Goal: Information Seeking & Learning: Learn about a topic

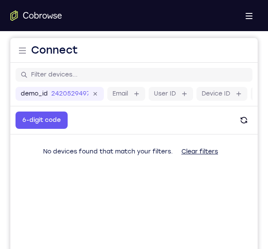
drag, startPoint x: 181, startPoint y: 219, endPoint x: 170, endPoint y: 221, distance: 10.5
click at [170, 181] on main "demo_id 2420529497 2420529497 Email User ID Device ID Device name 6-digit code …" at bounding box center [134, 207] width 248 height 289
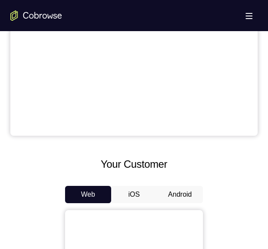
click at [177, 193] on button "Android" at bounding box center [180, 194] width 46 height 17
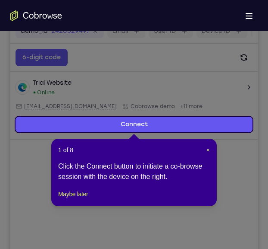
click at [205, 148] on header "1 of 8 ×" at bounding box center [134, 149] width 152 height 9
click at [207, 150] on span "×" at bounding box center [208, 149] width 3 height 7
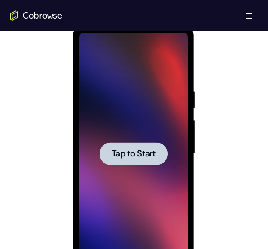
scroll to position [446, 0]
click at [151, 137] on div at bounding box center [133, 153] width 109 height 242
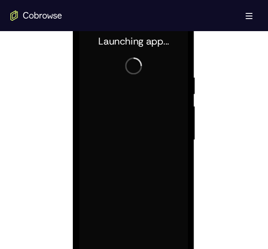
scroll to position [502, 0]
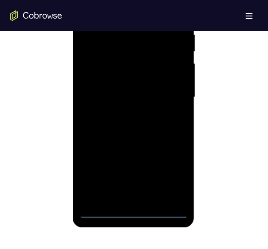
click at [133, 209] on div at bounding box center [133, 97] width 109 height 242
click at [175, 175] on div at bounding box center [133, 97] width 109 height 242
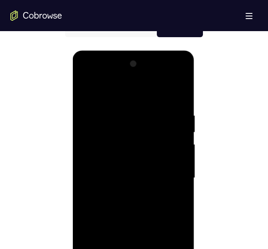
scroll to position [419, 0]
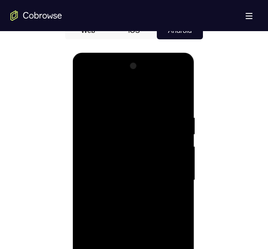
click at [128, 93] on div at bounding box center [133, 180] width 109 height 242
click at [98, 157] on div at bounding box center [133, 180] width 109 height 242
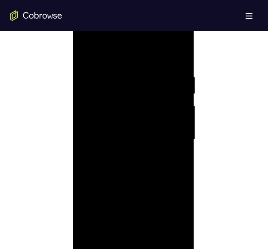
scroll to position [468, 0]
click at [110, 132] on div at bounding box center [133, 131] width 109 height 242
click at [103, 126] on div at bounding box center [133, 131] width 109 height 242
click at [104, 143] on div at bounding box center [133, 131] width 109 height 242
drag, startPoint x: 142, startPoint y: 152, endPoint x: 148, endPoint y: 48, distance: 104.2
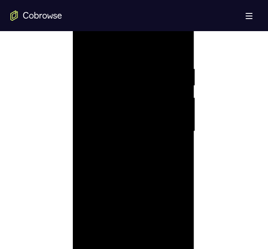
click at [148, 48] on div at bounding box center [133, 131] width 109 height 242
click at [131, 224] on div at bounding box center [133, 131] width 109 height 242
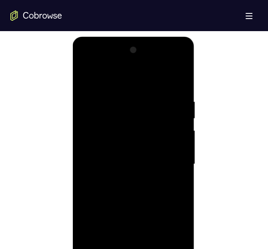
scroll to position [433, 0]
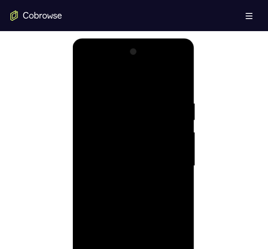
click at [169, 68] on div at bounding box center [133, 166] width 109 height 242
click at [109, 79] on div at bounding box center [133, 166] width 109 height 242
click at [164, 87] on div at bounding box center [133, 166] width 109 height 242
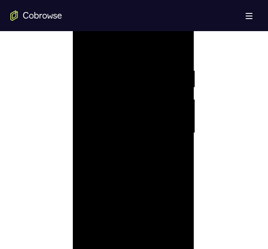
scroll to position [439, 0]
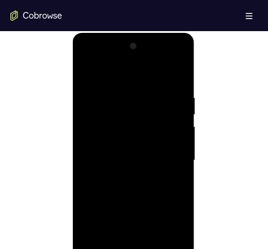
click at [171, 59] on div at bounding box center [133, 160] width 109 height 242
click at [85, 60] on div at bounding box center [133, 160] width 109 height 242
click at [164, 153] on div at bounding box center [133, 160] width 109 height 242
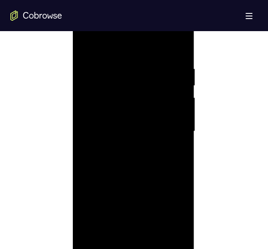
scroll to position [470, 0]
click at [123, 143] on div at bounding box center [133, 129] width 109 height 242
click at [119, 126] on div at bounding box center [133, 129] width 109 height 242
click at [118, 120] on div at bounding box center [133, 129] width 109 height 242
click at [98, 107] on div at bounding box center [133, 129] width 109 height 242
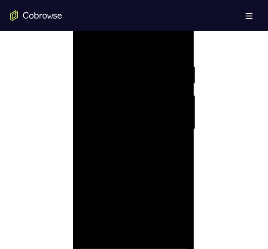
click at [106, 132] on div at bounding box center [133, 129] width 109 height 242
click at [117, 156] on div at bounding box center [133, 129] width 109 height 242
click at [128, 156] on div at bounding box center [133, 129] width 109 height 242
click at [137, 173] on div at bounding box center [133, 129] width 109 height 242
click at [133, 153] on div at bounding box center [133, 129] width 109 height 242
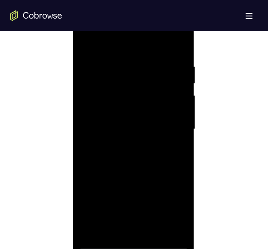
click at [132, 171] on div at bounding box center [133, 129] width 109 height 242
click at [136, 147] on div at bounding box center [133, 129] width 109 height 242
click at [132, 173] on div at bounding box center [133, 129] width 109 height 242
click at [126, 122] on div at bounding box center [133, 129] width 109 height 242
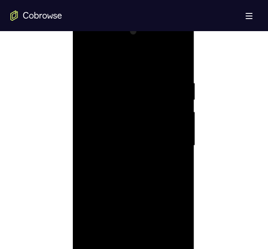
click at [133, 121] on div at bounding box center [133, 146] width 109 height 242
click at [127, 102] on div at bounding box center [133, 146] width 109 height 242
click at [181, 71] on div at bounding box center [133, 146] width 109 height 242
click at [181, 155] on div at bounding box center [133, 146] width 109 height 242
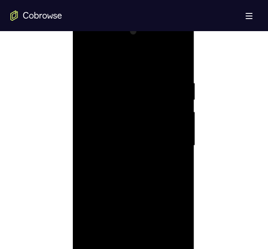
click at [181, 155] on div at bounding box center [133, 146] width 109 height 242
drag, startPoint x: 181, startPoint y: 155, endPoint x: 173, endPoint y: 151, distance: 8.9
click at [173, 151] on div at bounding box center [133, 146] width 109 height 242
click at [181, 153] on div at bounding box center [133, 146] width 109 height 242
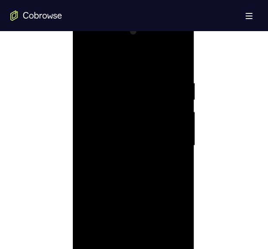
click at [181, 153] on div at bounding box center [133, 146] width 109 height 242
click at [122, 82] on div at bounding box center [133, 146] width 109 height 242
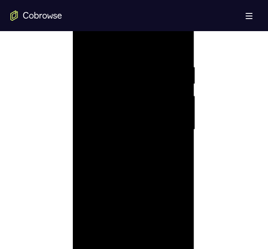
scroll to position [475, 0]
click at [166, 222] on div at bounding box center [133, 124] width 109 height 242
click at [178, 147] on div at bounding box center [133, 145] width 109 height 242
click at [182, 146] on div at bounding box center [133, 145] width 109 height 242
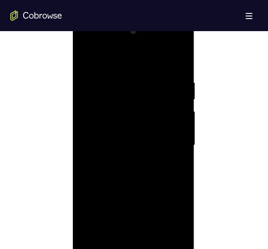
click at [182, 136] on div at bounding box center [133, 145] width 109 height 242
click at [180, 60] on div at bounding box center [133, 145] width 109 height 242
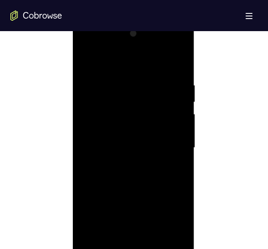
click at [183, 59] on div at bounding box center [133, 148] width 109 height 242
click at [84, 62] on div at bounding box center [133, 148] width 109 height 242
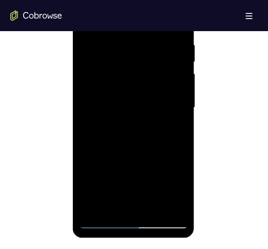
scroll to position [494, 0]
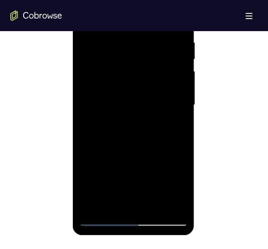
click at [154, 201] on div at bounding box center [133, 105] width 109 height 242
click at [138, 141] on div at bounding box center [133, 105] width 109 height 242
click at [146, 120] on div at bounding box center [133, 105] width 109 height 242
click at [135, 97] on div at bounding box center [133, 105] width 109 height 242
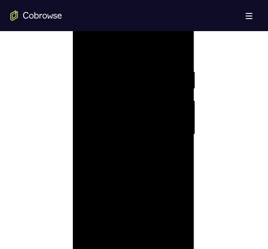
scroll to position [464, 0]
click at [83, 51] on div at bounding box center [133, 135] width 109 height 242
click at [86, 49] on div at bounding box center [133, 135] width 109 height 242
drag, startPoint x: 170, startPoint y: 73, endPoint x: 22, endPoint y: 86, distance: 148.2
click at [73, 86] on html "Online web based iOS Simulators and Android Emulators. Run iPhone, iPad, Mobile…" at bounding box center [134, 136] width 123 height 259
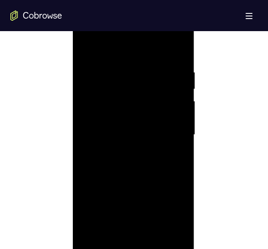
drag, startPoint x: 159, startPoint y: 75, endPoint x: 81, endPoint y: 73, distance: 78.6
click at [81, 73] on div at bounding box center [133, 135] width 109 height 242
drag, startPoint x: 153, startPoint y: 73, endPoint x: 3, endPoint y: 88, distance: 150.4
click at [73, 88] on html "Online web based iOS Simulators and Android Emulators. Run iPhone, iPad, Mobile…" at bounding box center [134, 136] width 123 height 259
drag, startPoint x: 116, startPoint y: 193, endPoint x: 144, endPoint y: 67, distance: 128.7
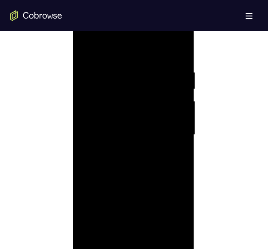
click at [144, 67] on div at bounding box center [133, 135] width 109 height 242
drag, startPoint x: 127, startPoint y: 197, endPoint x: 148, endPoint y: 46, distance: 152.1
click at [148, 46] on div at bounding box center [133, 135] width 109 height 242
drag, startPoint x: 129, startPoint y: 199, endPoint x: 147, endPoint y: 65, distance: 135.9
click at [147, 65] on div at bounding box center [133, 135] width 109 height 242
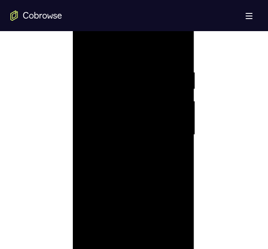
drag, startPoint x: 133, startPoint y: 201, endPoint x: 147, endPoint y: 34, distance: 167.6
click at [147, 34] on div at bounding box center [133, 135] width 109 height 242
drag, startPoint x: 127, startPoint y: 203, endPoint x: 144, endPoint y: 37, distance: 167.0
click at [144, 37] on div at bounding box center [133, 135] width 109 height 242
click at [126, 166] on div at bounding box center [133, 135] width 109 height 242
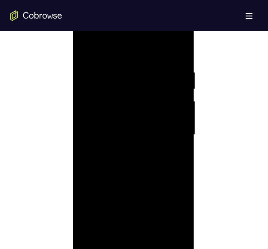
click at [126, 166] on div at bounding box center [133, 135] width 109 height 242
drag, startPoint x: 126, startPoint y: 166, endPoint x: 137, endPoint y: 33, distance: 133.9
click at [137, 33] on div at bounding box center [133, 135] width 109 height 242
drag, startPoint x: 125, startPoint y: 196, endPoint x: 135, endPoint y: 53, distance: 143.7
click at [135, 53] on div at bounding box center [133, 135] width 109 height 242
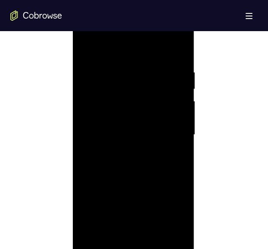
drag, startPoint x: 126, startPoint y: 174, endPoint x: 143, endPoint y: 50, distance: 124.2
click at [143, 50] on div at bounding box center [133, 135] width 109 height 242
drag, startPoint x: 132, startPoint y: 181, endPoint x: 148, endPoint y: 83, distance: 98.8
click at [148, 83] on div at bounding box center [133, 135] width 109 height 242
drag, startPoint x: 148, startPoint y: 83, endPoint x: 144, endPoint y: 151, distance: 68.3
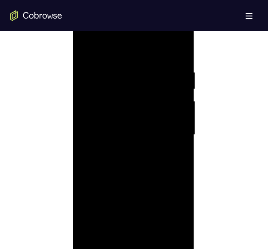
click at [144, 151] on div at bounding box center [133, 135] width 109 height 242
click at [179, 196] on div at bounding box center [133, 135] width 109 height 242
drag, startPoint x: 153, startPoint y: 218, endPoint x: 151, endPoint y: 95, distance: 123.9
click at [151, 95] on div at bounding box center [133, 135] width 109 height 242
drag, startPoint x: 141, startPoint y: 153, endPoint x: 158, endPoint y: 47, distance: 107.1
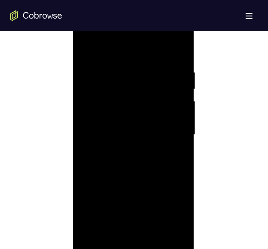
click at [158, 47] on div at bounding box center [133, 135] width 109 height 242
drag, startPoint x: 155, startPoint y: 75, endPoint x: 153, endPoint y: 126, distance: 51.0
click at [153, 126] on div at bounding box center [133, 135] width 109 height 242
drag, startPoint x: 142, startPoint y: 139, endPoint x: 144, endPoint y: 111, distance: 27.2
click at [144, 111] on div at bounding box center [133, 135] width 109 height 242
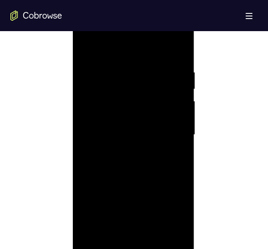
click at [184, 115] on div at bounding box center [133, 135] width 109 height 242
drag, startPoint x: 126, startPoint y: 115, endPoint x: 120, endPoint y: 165, distance: 50.4
click at [120, 165] on div at bounding box center [133, 150] width 109 height 242
click at [100, 109] on div at bounding box center [133, 150] width 109 height 242
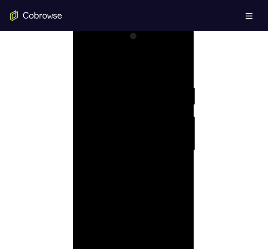
scroll to position [440, 0]
drag, startPoint x: 141, startPoint y: 117, endPoint x: 136, endPoint y: 196, distance: 78.3
click at [136, 196] on div at bounding box center [133, 159] width 109 height 242
drag, startPoint x: 139, startPoint y: 148, endPoint x: 137, endPoint y: 240, distance: 92.0
click at [137, 240] on div at bounding box center [133, 159] width 109 height 242
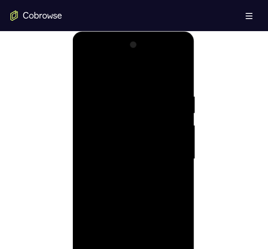
click at [138, 121] on div at bounding box center [133, 159] width 109 height 242
click at [87, 71] on div at bounding box center [133, 159] width 109 height 242
drag, startPoint x: 158, startPoint y: 107, endPoint x: 148, endPoint y: 177, distance: 71.5
click at [148, 177] on div at bounding box center [133, 159] width 109 height 242
drag, startPoint x: 170, startPoint y: 164, endPoint x: 167, endPoint y: 99, distance: 64.8
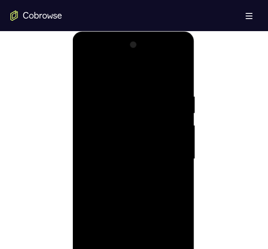
click at [167, 99] on div at bounding box center [133, 159] width 109 height 242
click at [103, 186] on div at bounding box center [133, 159] width 109 height 242
click at [186, 116] on div at bounding box center [133, 159] width 109 height 242
click at [183, 116] on div at bounding box center [133, 159] width 109 height 242
click at [87, 72] on div at bounding box center [133, 159] width 109 height 242
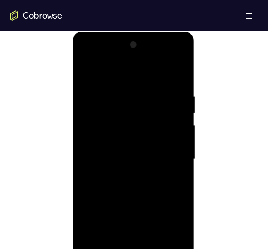
drag, startPoint x: 140, startPoint y: 185, endPoint x: 145, endPoint y: 91, distance: 93.3
click at [145, 91] on div at bounding box center [133, 159] width 109 height 242
drag, startPoint x: 141, startPoint y: 183, endPoint x: 150, endPoint y: 120, distance: 64.5
click at [150, 120] on div at bounding box center [133, 159] width 109 height 242
click at [104, 154] on div at bounding box center [133, 159] width 109 height 242
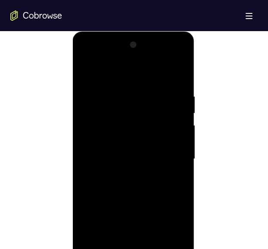
click at [183, 114] on div at bounding box center [133, 159] width 109 height 242
click at [88, 71] on div at bounding box center [133, 159] width 109 height 242
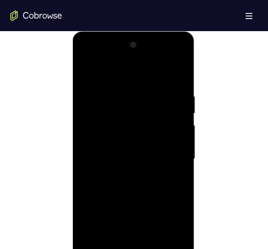
click at [88, 71] on div at bounding box center [133, 159] width 109 height 242
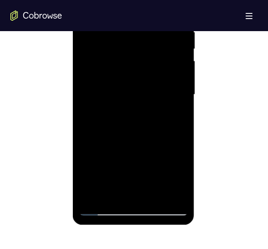
scroll to position [507, 0]
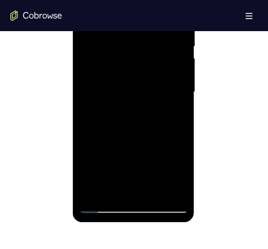
drag, startPoint x: 157, startPoint y: 170, endPoint x: 158, endPoint y: 92, distance: 77.7
click at [158, 92] on div at bounding box center [133, 92] width 109 height 242
click at [174, 192] on div at bounding box center [133, 92] width 109 height 242
drag, startPoint x: 135, startPoint y: 104, endPoint x: 123, endPoint y: 243, distance: 139.5
click at [123, 224] on html "Online web based iOS Simulators and Android Emulators. Run iPhone, iPad, Mobile…" at bounding box center [134, 94] width 123 height 259
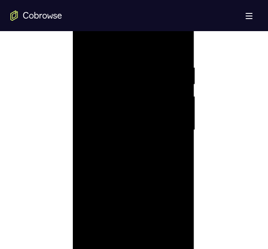
scroll to position [464, 0]
click at [85, 48] on div at bounding box center [133, 136] width 109 height 242
drag, startPoint x: 118, startPoint y: 186, endPoint x: 126, endPoint y: 55, distance: 130.6
click at [126, 55] on div at bounding box center [133, 136] width 109 height 242
drag, startPoint x: 136, startPoint y: 163, endPoint x: 151, endPoint y: 16, distance: 148.3
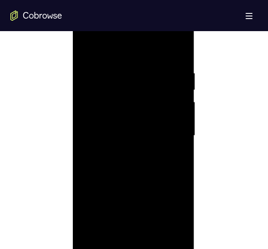
click at [151, 16] on div at bounding box center [133, 136] width 109 height 242
drag, startPoint x: 138, startPoint y: 204, endPoint x: 152, endPoint y: 73, distance: 132.5
click at [152, 73] on div at bounding box center [133, 136] width 109 height 242
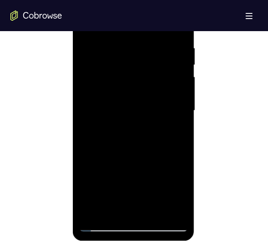
scroll to position [489, 0]
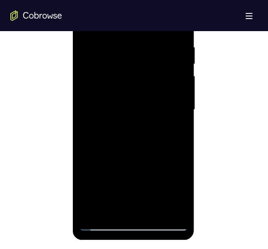
click at [104, 190] on div at bounding box center [133, 110] width 109 height 242
click at [137, 127] on div at bounding box center [133, 110] width 109 height 242
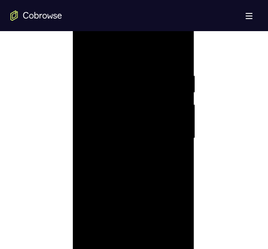
scroll to position [456, 0]
click at [168, 41] on div at bounding box center [133, 143] width 109 height 242
click at [134, 61] on div at bounding box center [133, 143] width 109 height 242
click at [181, 57] on div at bounding box center [133, 143] width 109 height 242
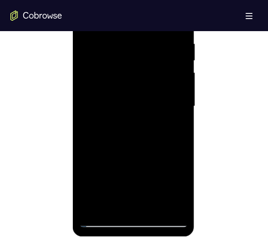
scroll to position [496, 0]
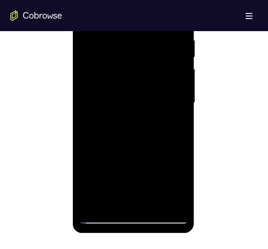
drag, startPoint x: 140, startPoint y: 152, endPoint x: 138, endPoint y: 24, distance: 128.2
click at [138, 24] on div at bounding box center [133, 103] width 109 height 242
drag, startPoint x: 112, startPoint y: 179, endPoint x: 107, endPoint y: 66, distance: 112.7
click at [107, 66] on div at bounding box center [133, 103] width 109 height 242
click at [93, 201] on div at bounding box center [133, 103] width 109 height 242
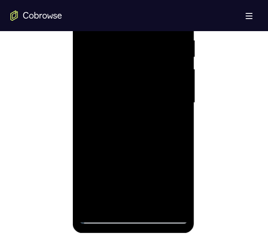
click at [120, 119] on div at bounding box center [133, 103] width 109 height 242
